Goal: Transaction & Acquisition: Book appointment/travel/reservation

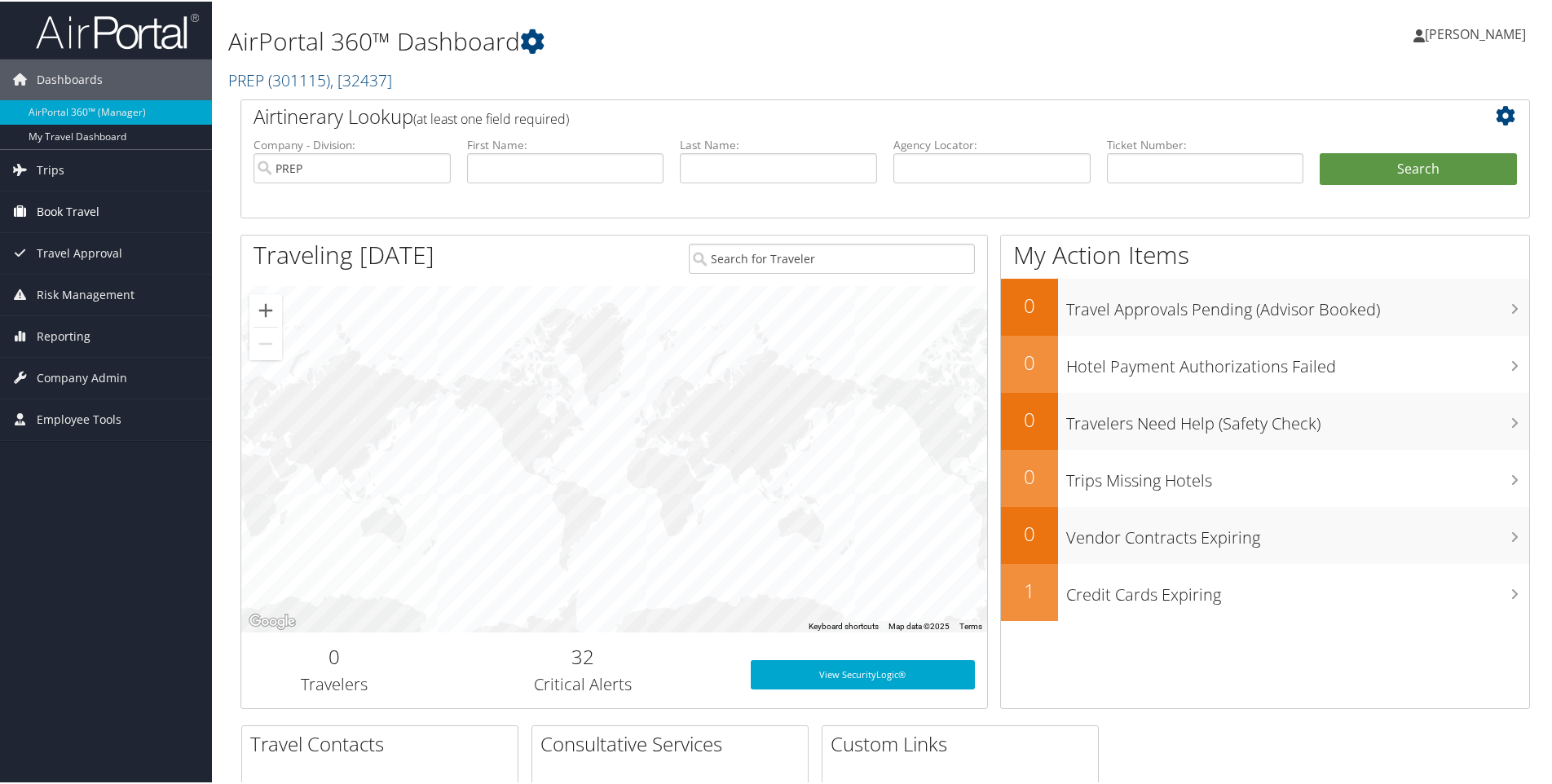
drag, startPoint x: 81, startPoint y: 212, endPoint x: 95, endPoint y: 211, distance: 14.0
click at [81, 212] on span "Book Travel" at bounding box center [68, 211] width 63 height 41
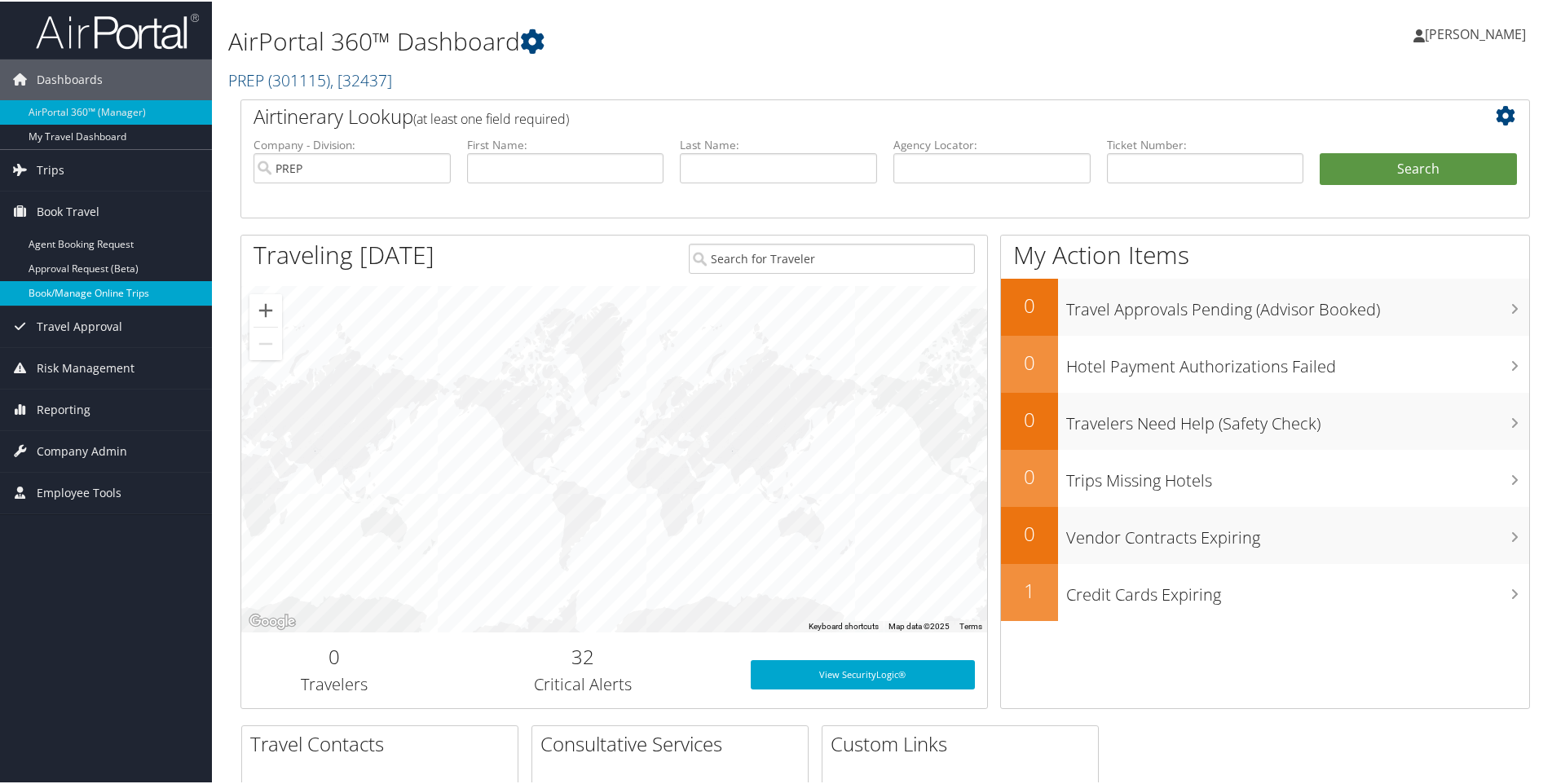
click at [144, 291] on link "Book/Manage Online Trips" at bounding box center [106, 292] width 212 height 25
